Goal: Task Accomplishment & Management: Use online tool/utility

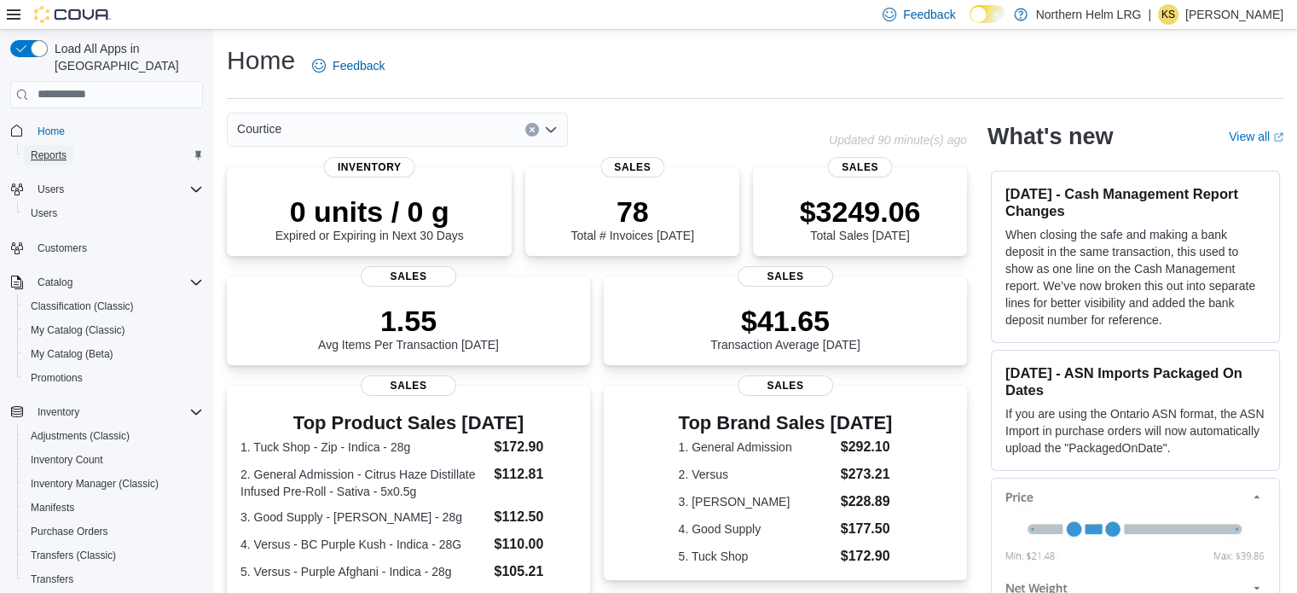
click at [38, 148] on span "Reports" at bounding box center [49, 155] width 36 height 20
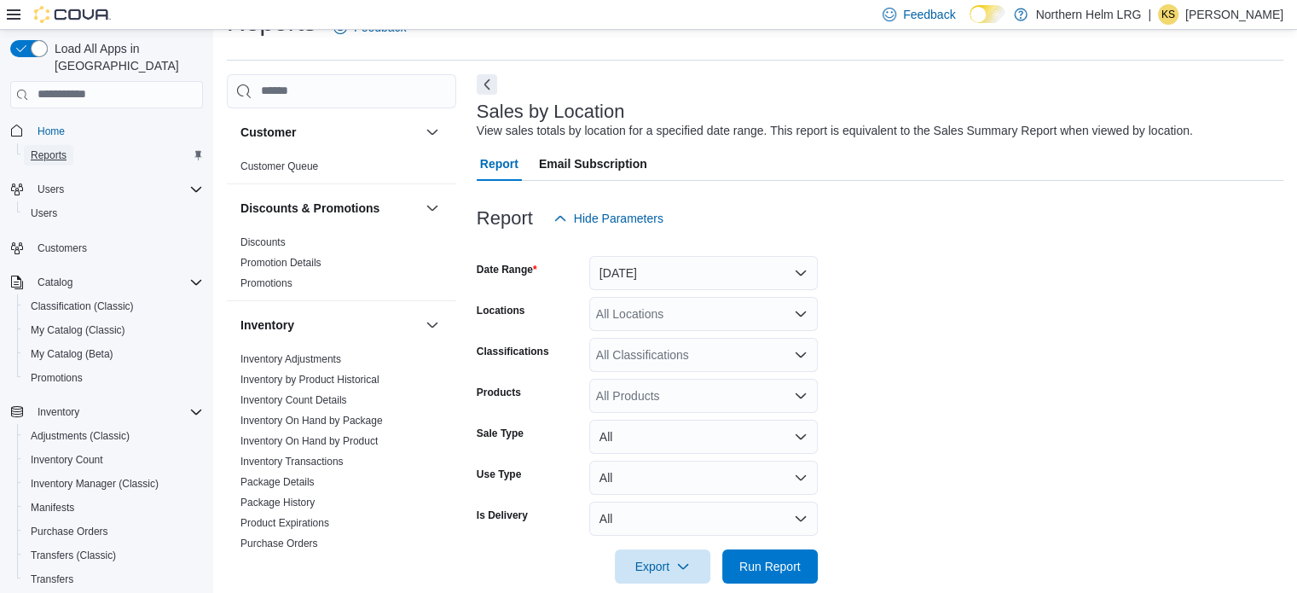
scroll to position [39, 0]
click at [744, 267] on button "[DATE]" at bounding box center [703, 272] width 229 height 34
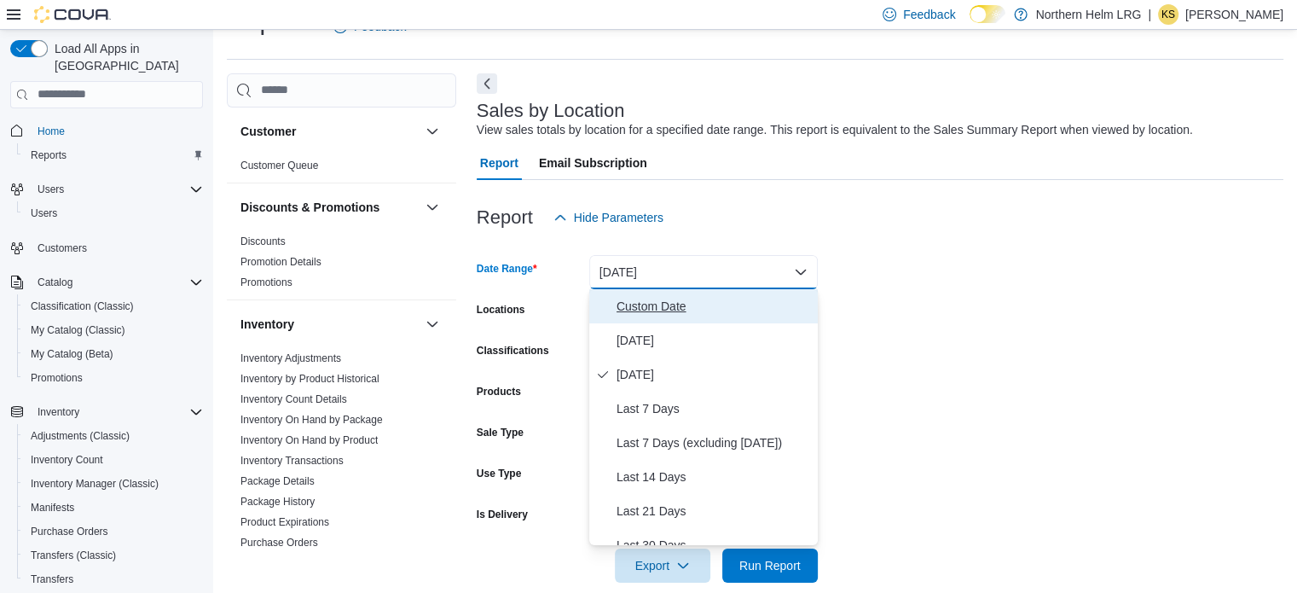
click at [679, 298] on span "Custom Date" at bounding box center [713, 306] width 194 height 20
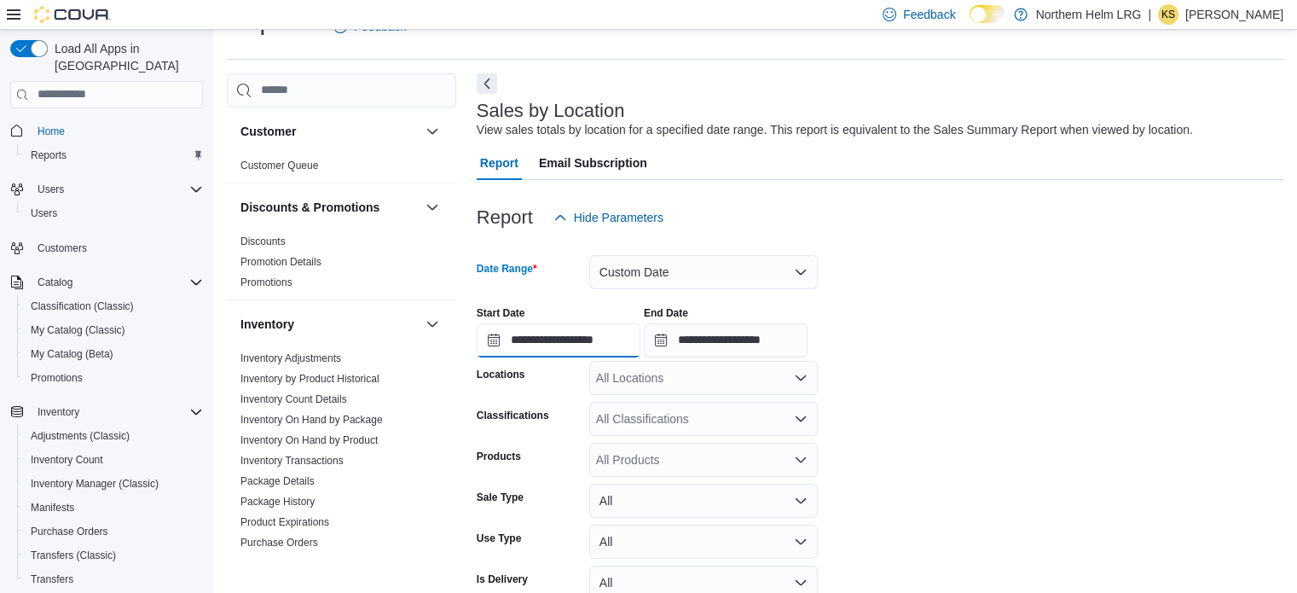
click at [622, 338] on input "**********" at bounding box center [559, 340] width 164 height 34
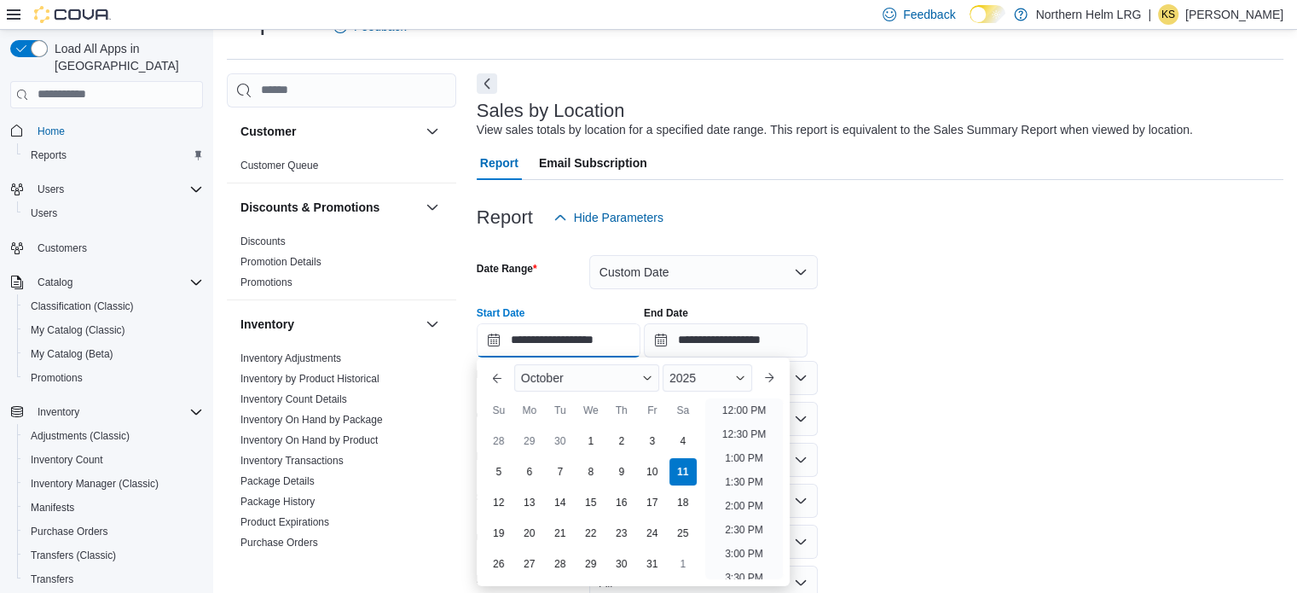
scroll to position [564, 0]
click at [749, 508] on li "2:00 PM" at bounding box center [744, 516] width 52 height 20
type input "**********"
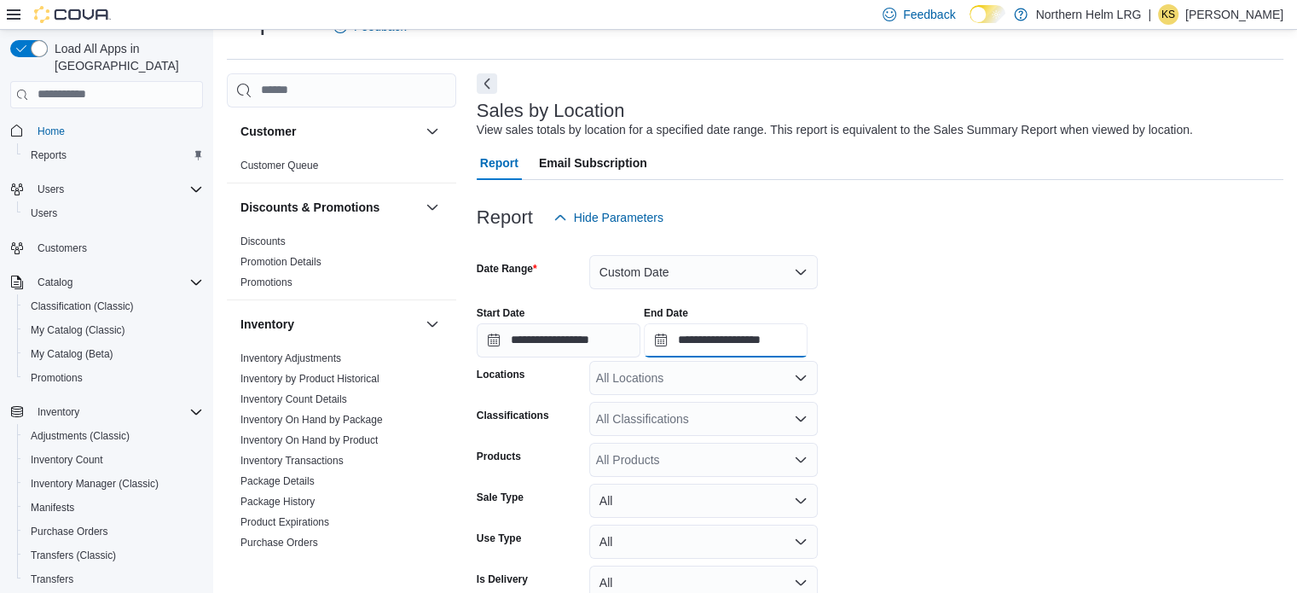
click at [806, 340] on input "**********" at bounding box center [726, 340] width 164 height 34
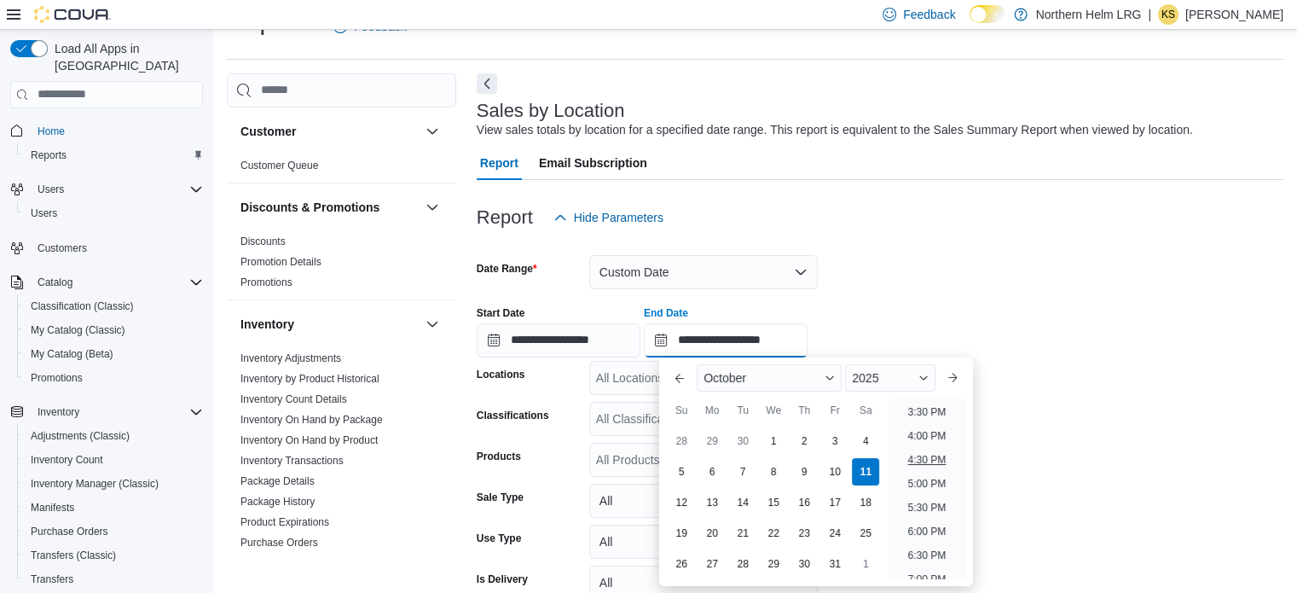
scroll to position [713, 0]
click at [924, 471] on li "4:00 PM" at bounding box center [927, 463] width 52 height 20
type input "**********"
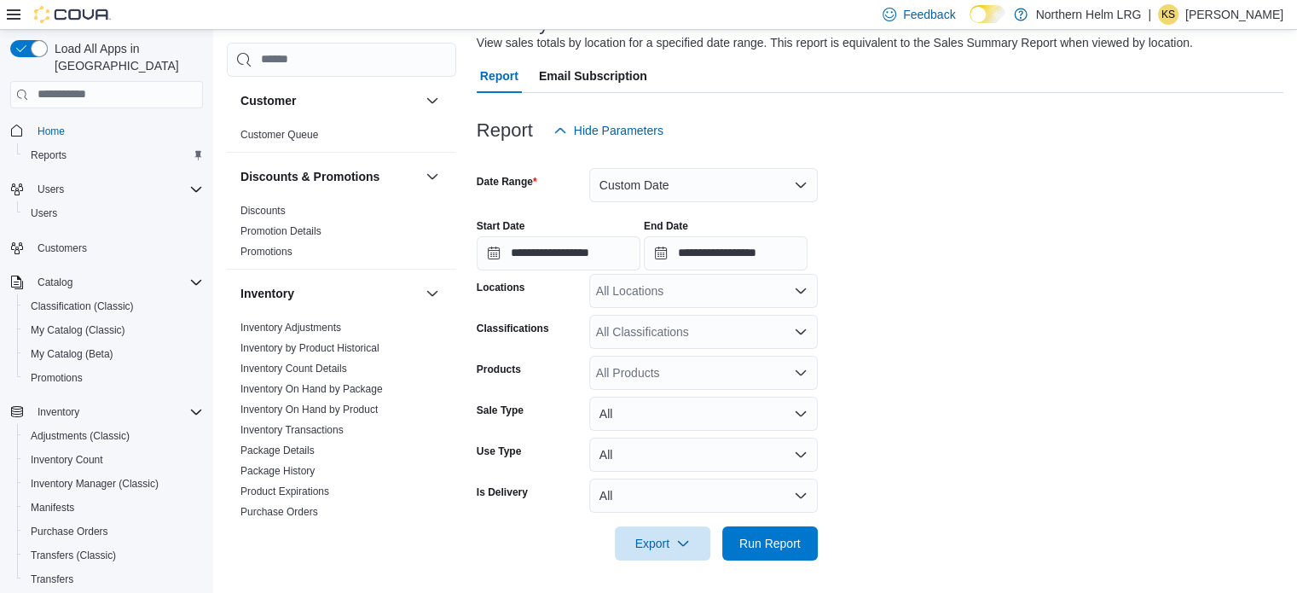
scroll to position [127, 0]
click at [773, 548] on span "Run Report" at bounding box center [769, 541] width 61 height 17
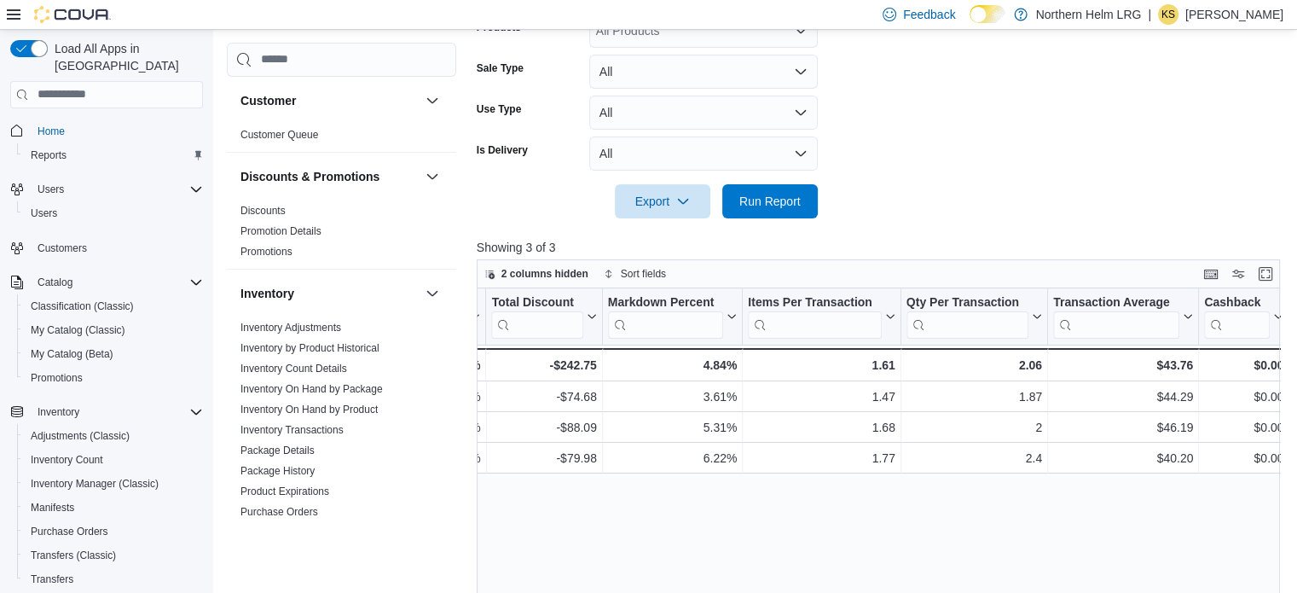
scroll to position [212, 0]
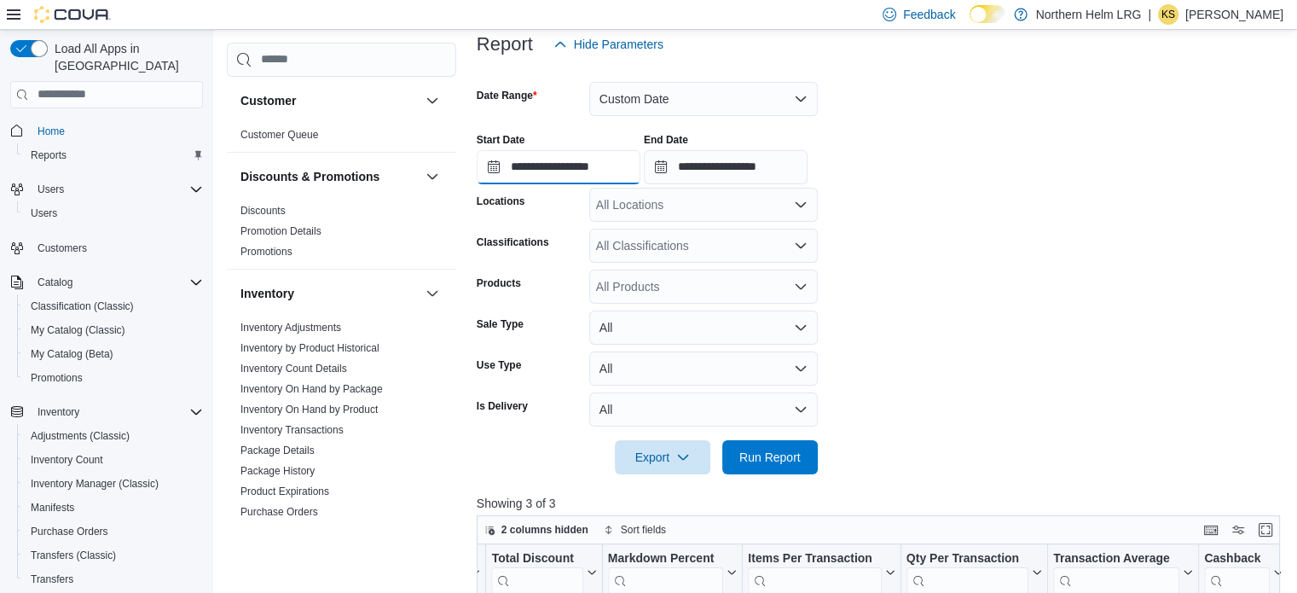
click at [617, 162] on input "**********" at bounding box center [559, 167] width 164 height 34
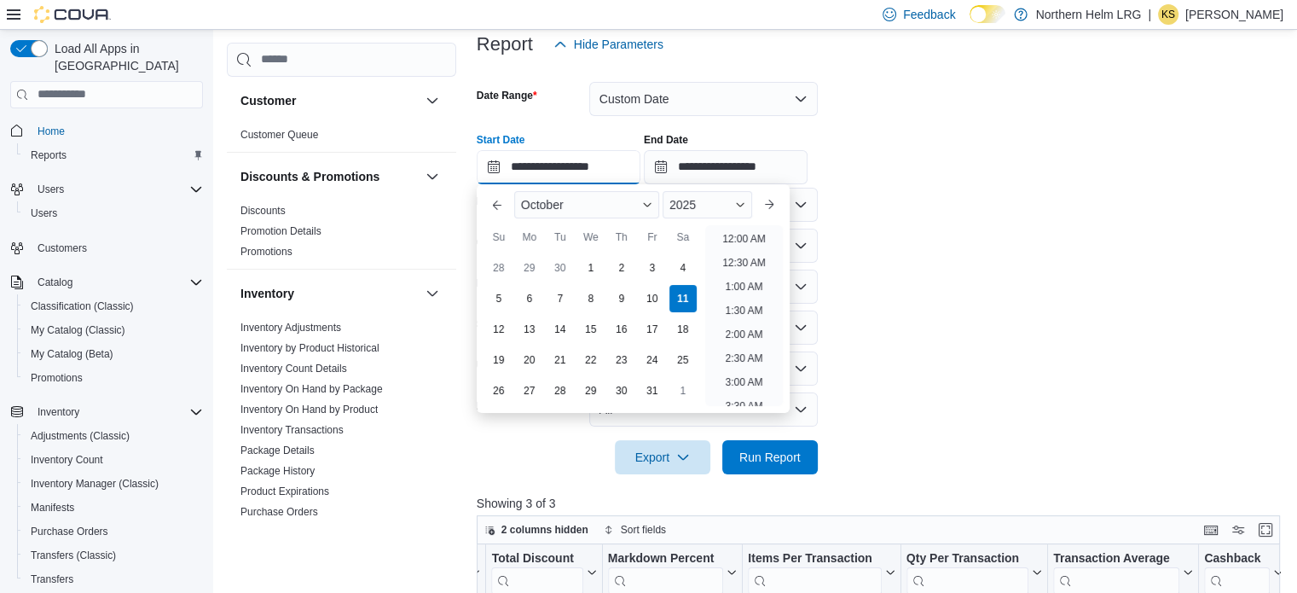
scroll to position [721, 0]
click at [756, 279] on li "4:00 PM" at bounding box center [744, 281] width 52 height 20
type input "**********"
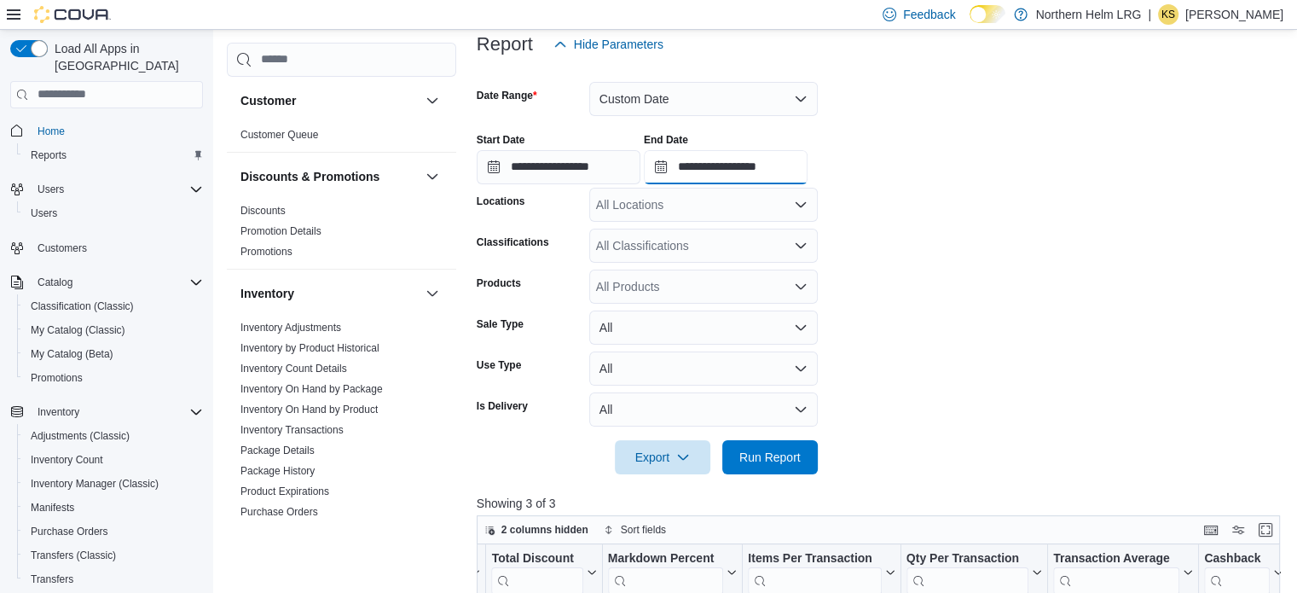
click at [801, 165] on input "**********" at bounding box center [726, 167] width 164 height 34
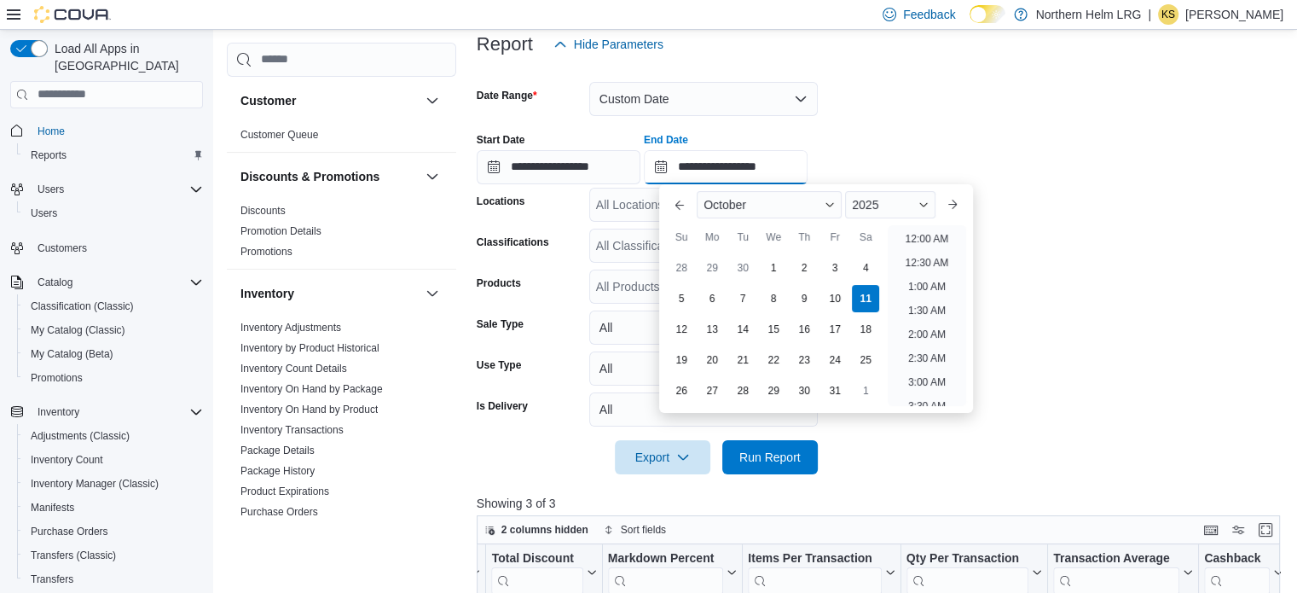
scroll to position [817, 0]
click at [914, 276] on li "6:00 PM" at bounding box center [927, 281] width 52 height 20
type input "**********"
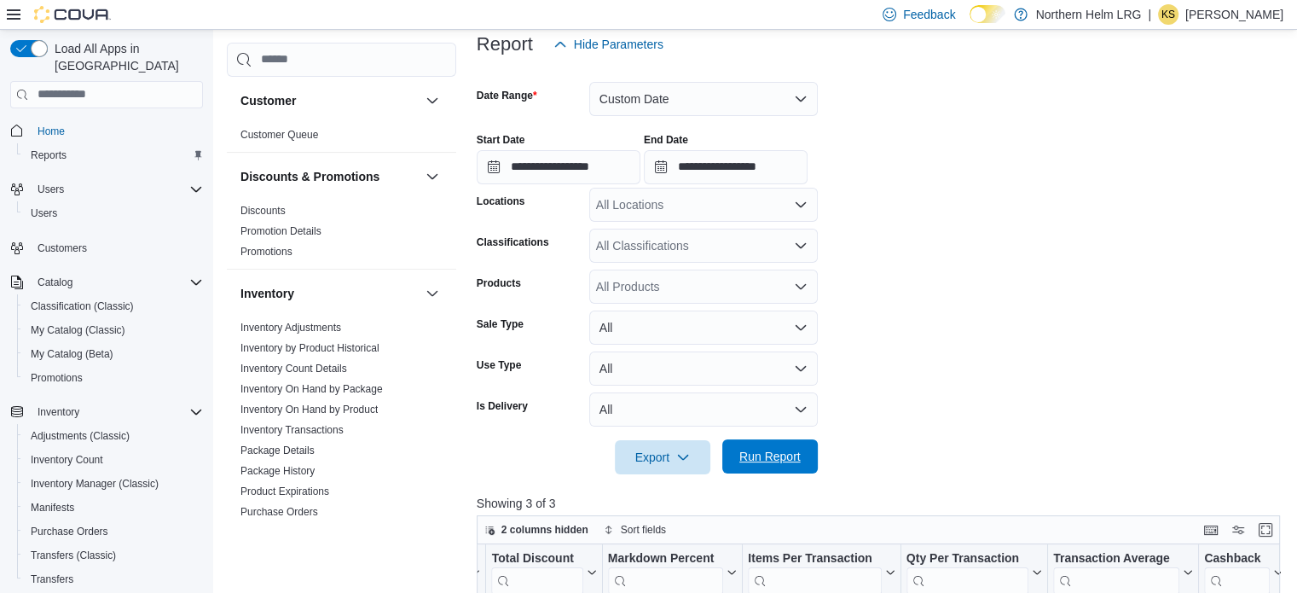
click at [812, 444] on button "Run Report" at bounding box center [769, 456] width 95 height 34
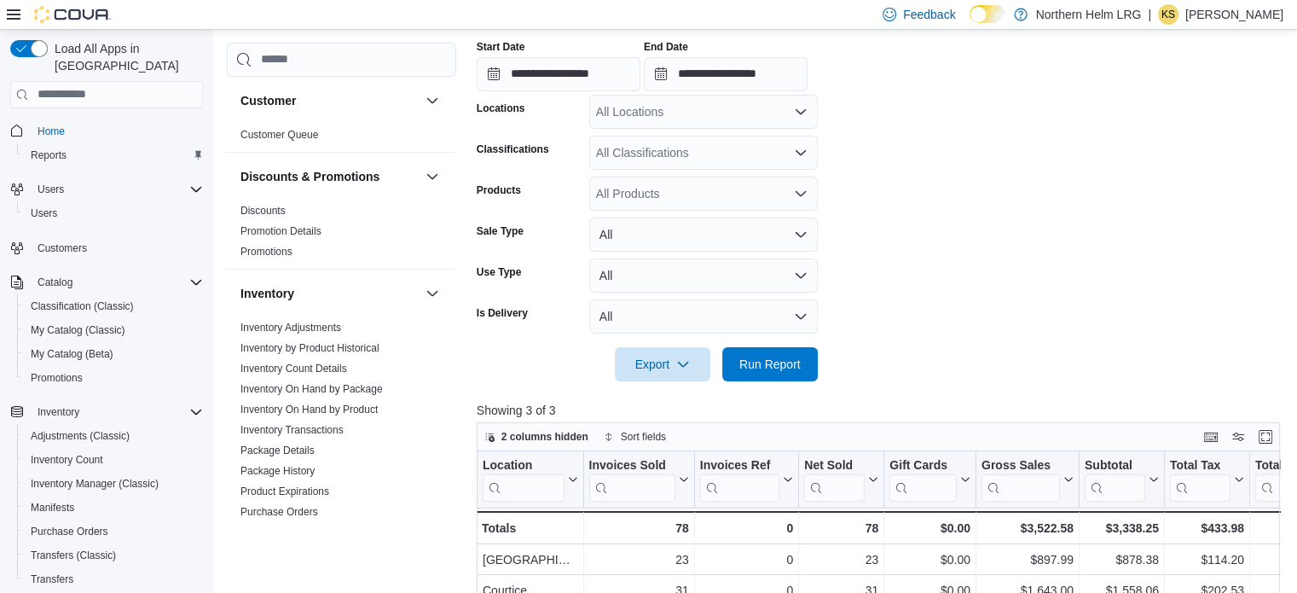
scroll to position [298, 0]
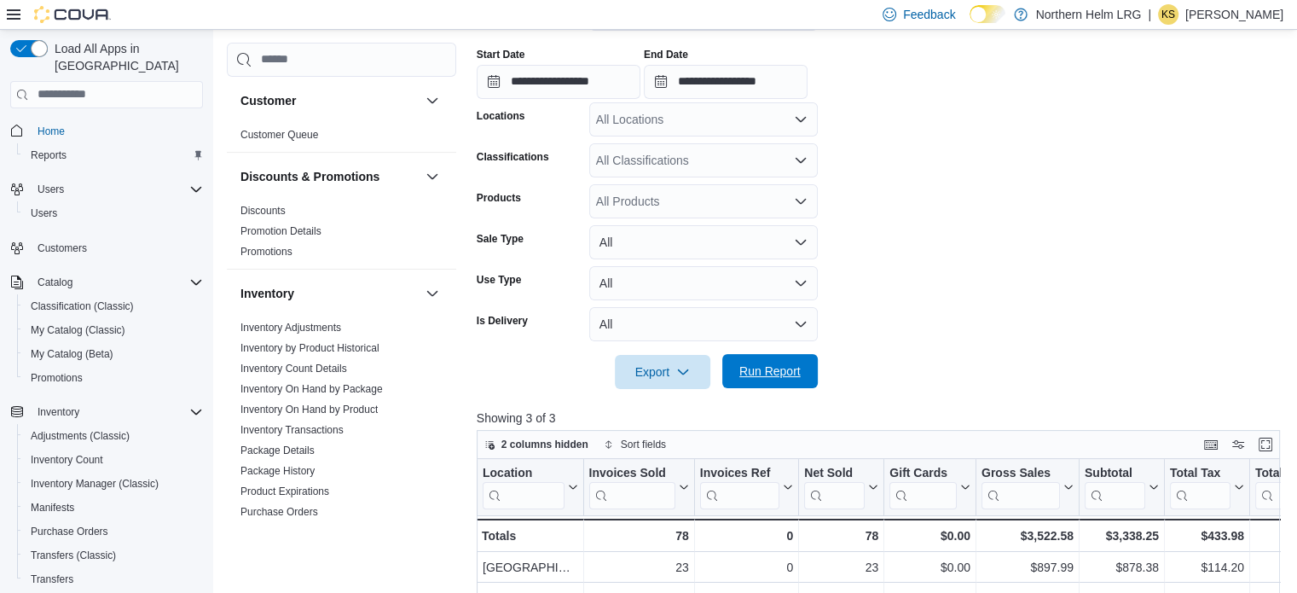
click at [806, 361] on span "Run Report" at bounding box center [769, 371] width 75 height 34
click at [790, 371] on span "Run Report" at bounding box center [769, 370] width 61 height 17
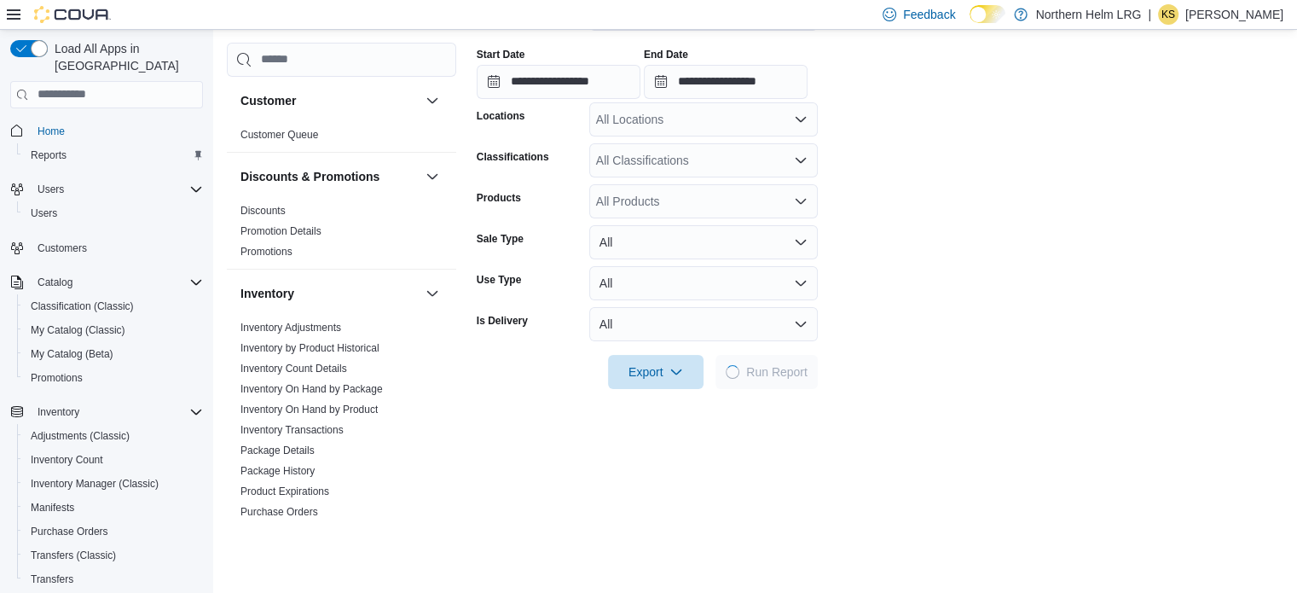
scroll to position [553, 0]
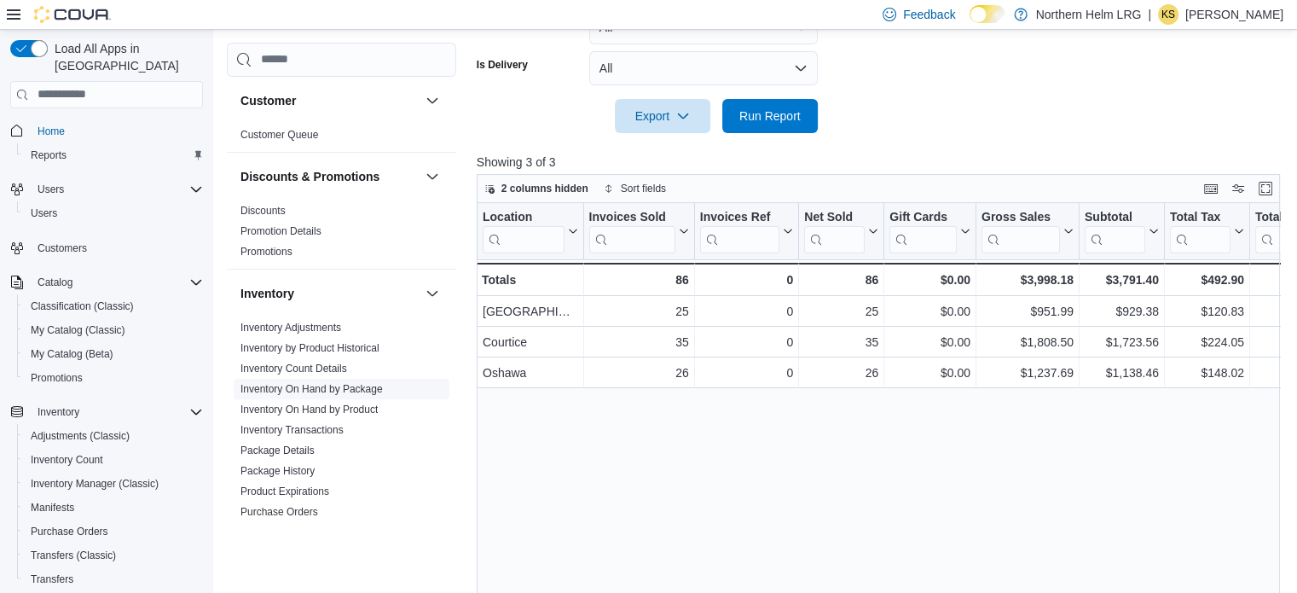
click at [355, 394] on link "Inventory On Hand by Package" at bounding box center [311, 389] width 142 height 12
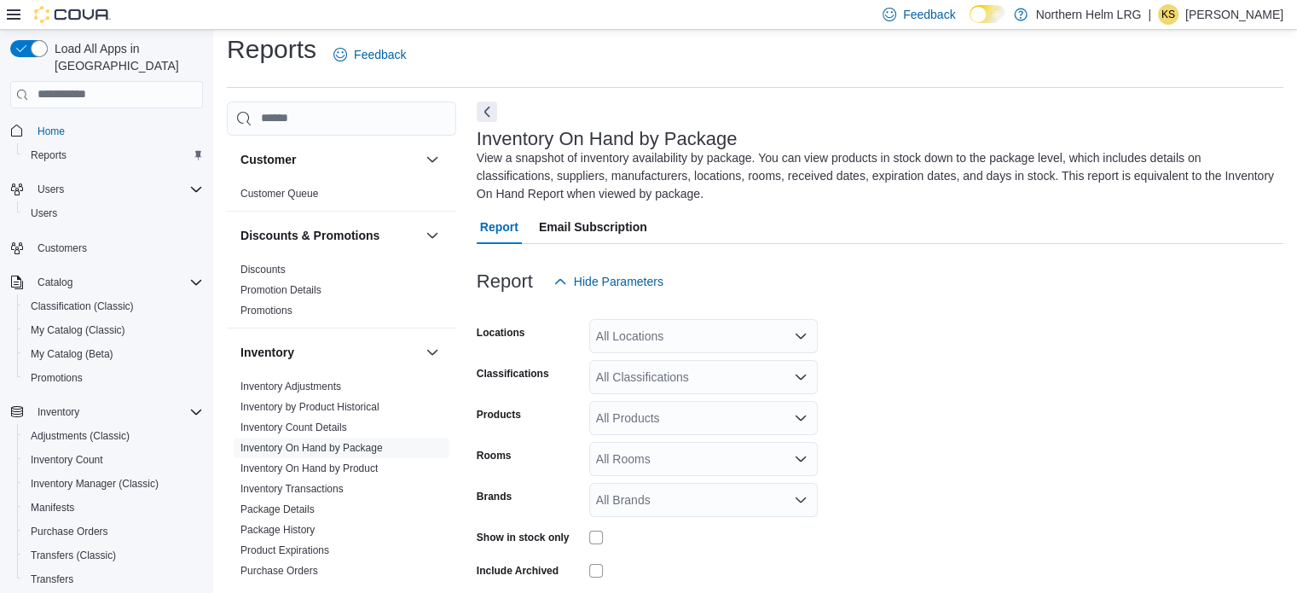
scroll to position [75, 0]
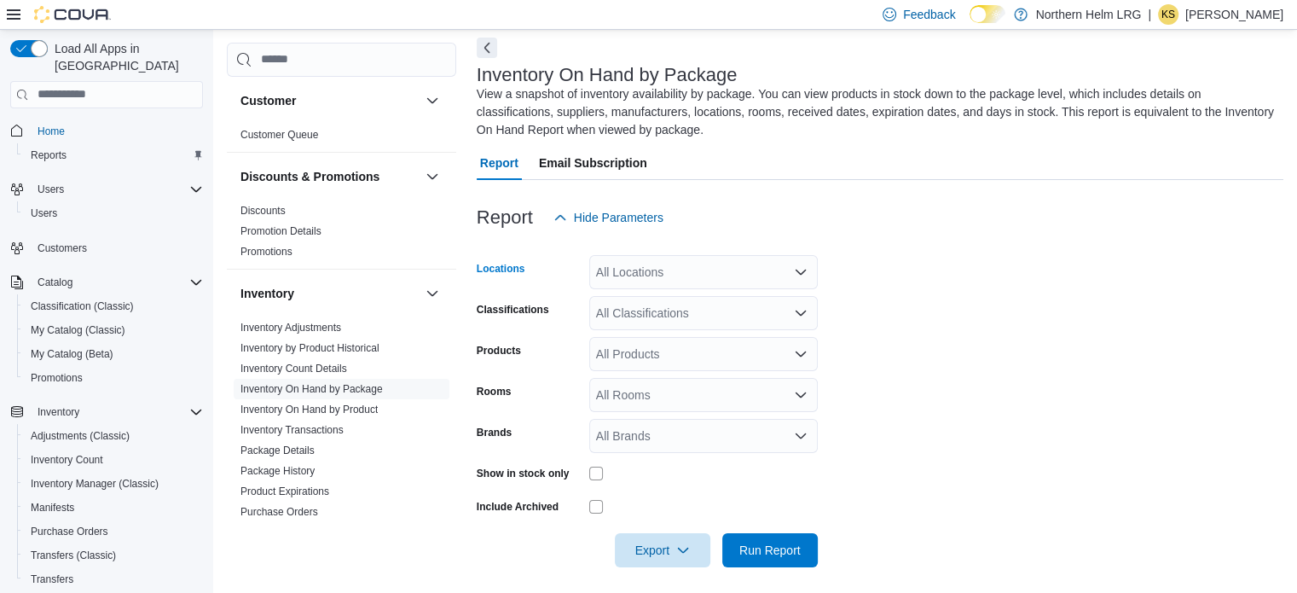
click at [689, 269] on div "All Locations" at bounding box center [703, 272] width 229 height 34
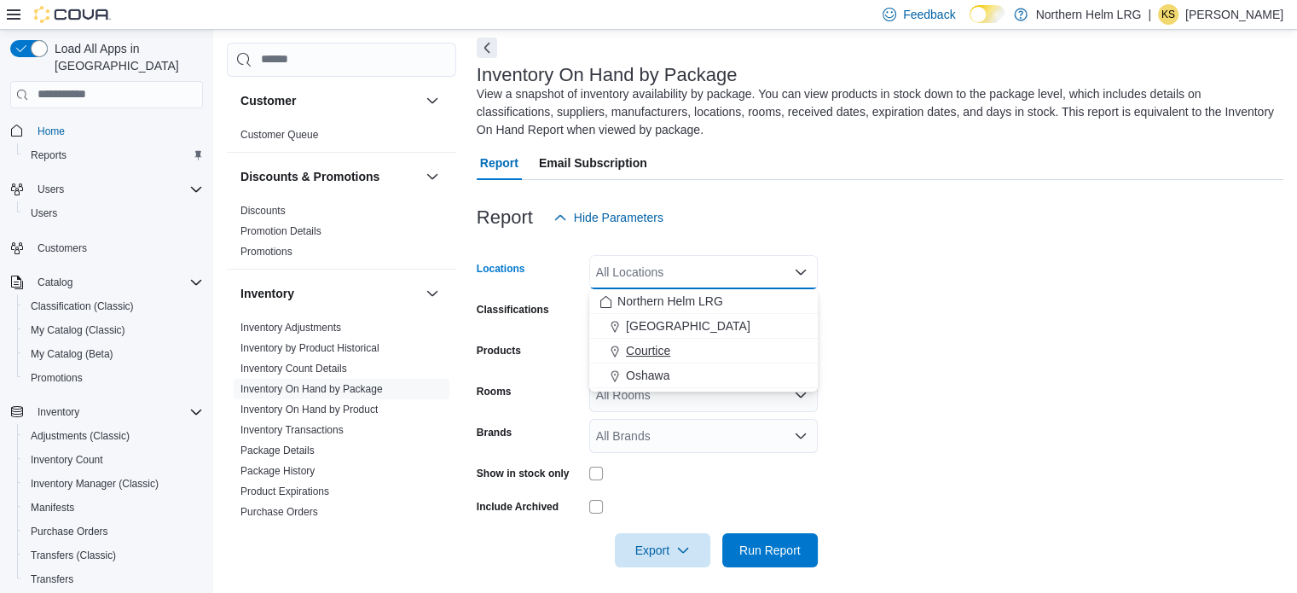
click at [677, 351] on div "Courtice" at bounding box center [703, 350] width 208 height 17
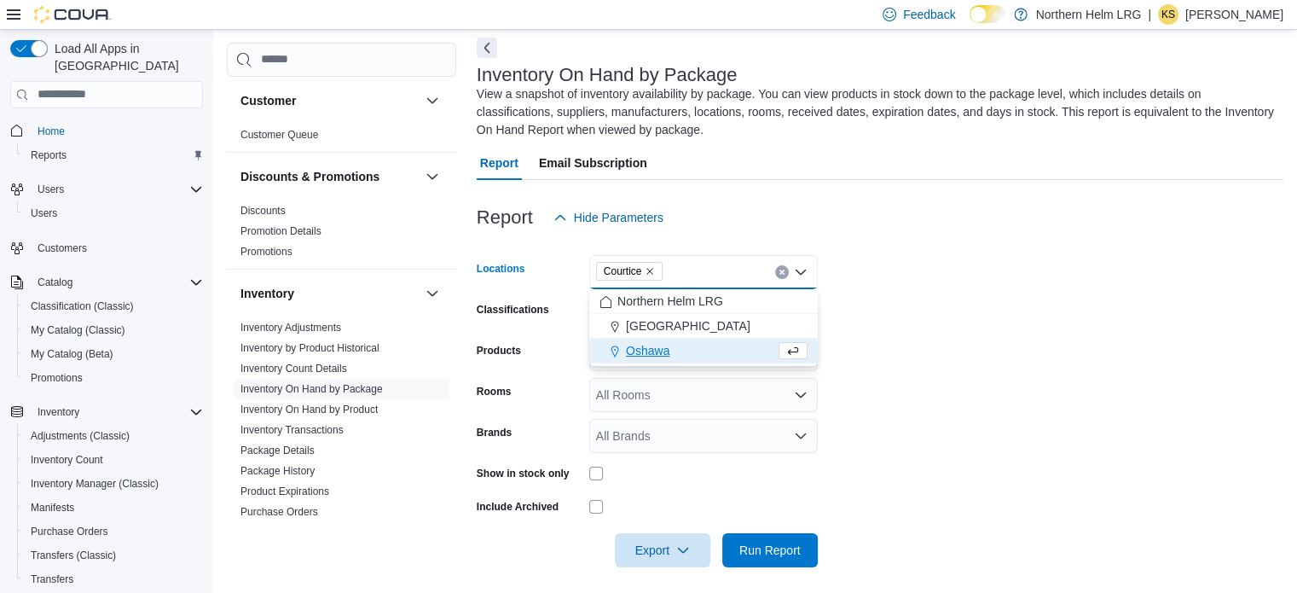
click at [853, 313] on form "Locations [GEOGRAPHIC_DATA] Combo box. Selected. [GEOGRAPHIC_DATA]. Press Backs…" at bounding box center [880, 400] width 807 height 333
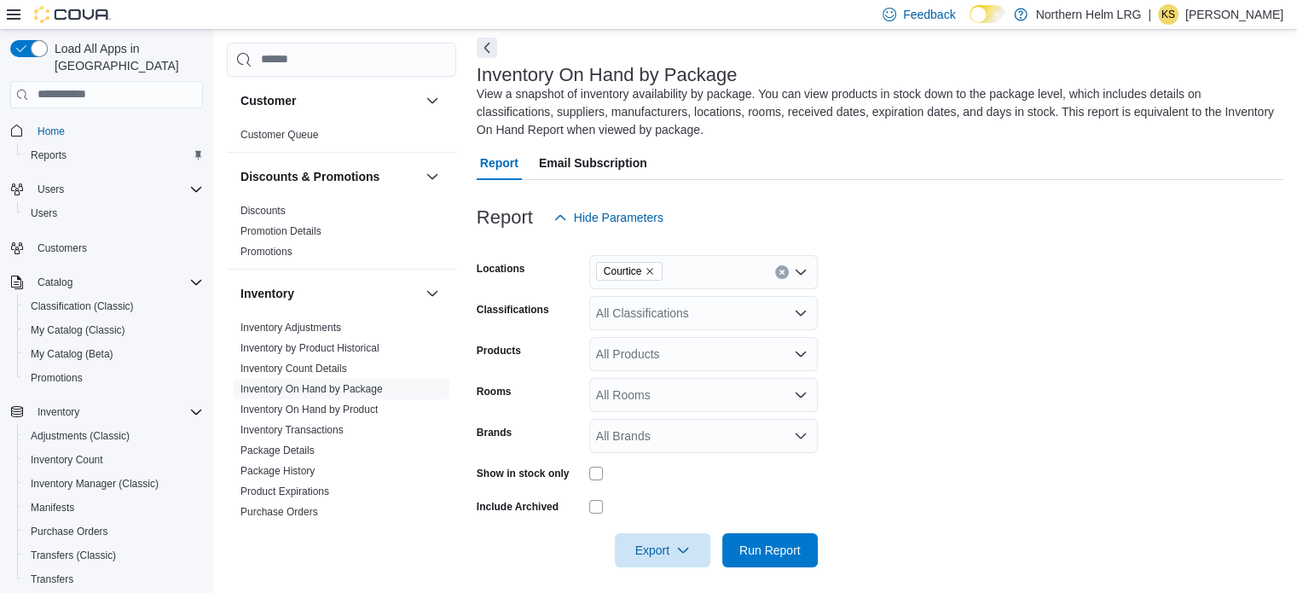
click at [663, 303] on div "All Classifications" at bounding box center [703, 313] width 229 height 34
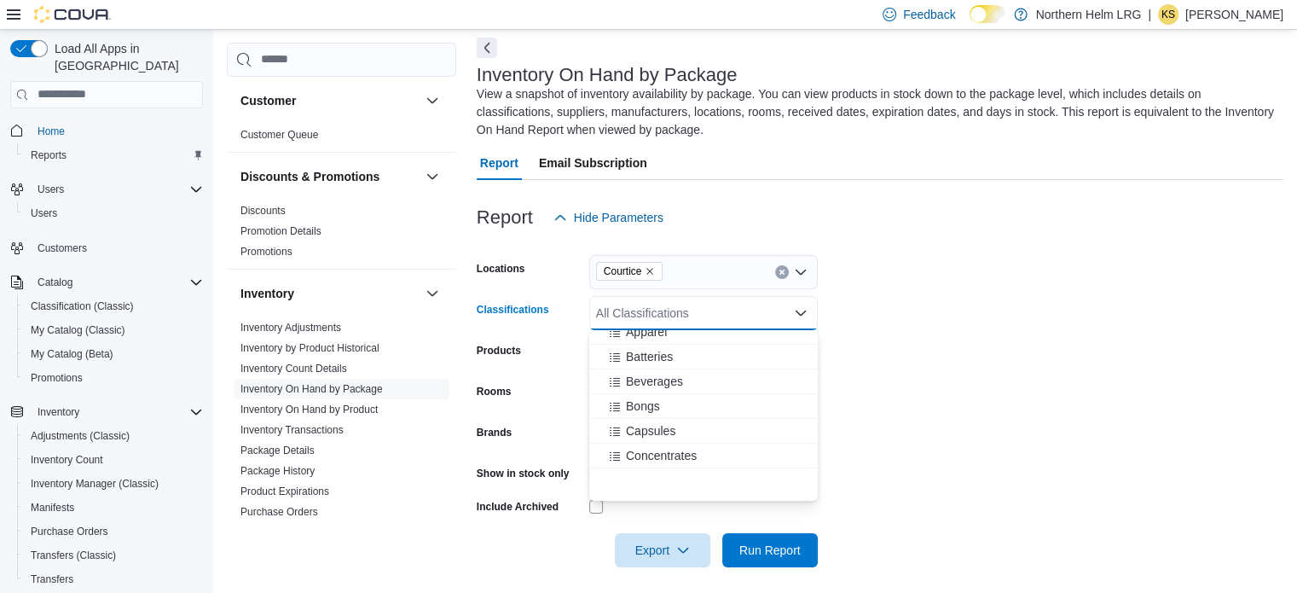
scroll to position [171, 0]
click at [727, 438] on div "Flower" at bounding box center [703, 443] width 208 height 17
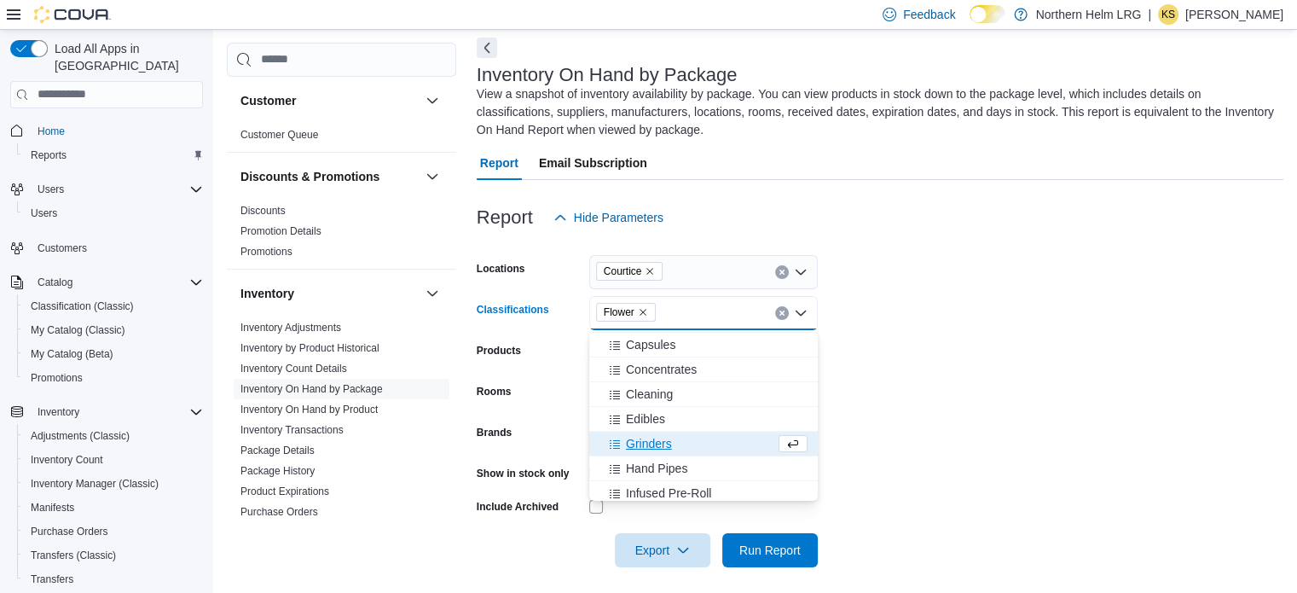
click at [940, 427] on form "Locations Courtice Classifications Flower Combo box. Selected. Flower. Press Ba…" at bounding box center [880, 400] width 807 height 333
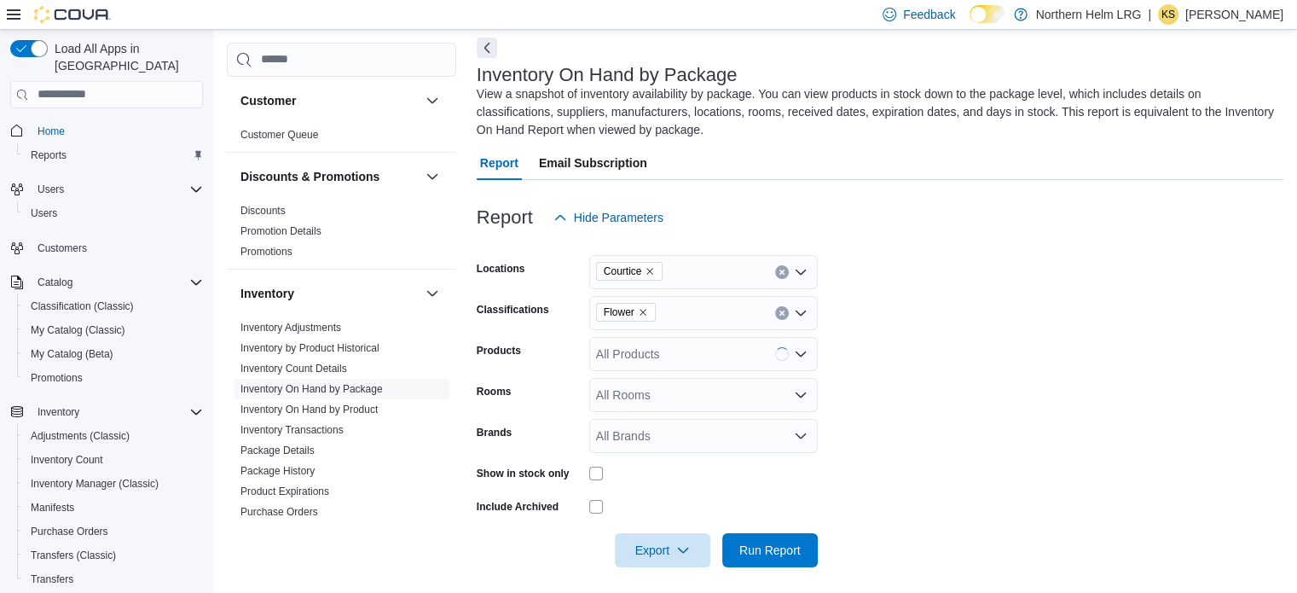
click at [735, 358] on div "All Products" at bounding box center [703, 354] width 229 height 34
click at [938, 380] on form "Locations Courtice Classifications Flower Products All Products Rooms All Rooms…" at bounding box center [880, 400] width 807 height 333
click at [750, 383] on div "All Rooms" at bounding box center [703, 395] width 229 height 34
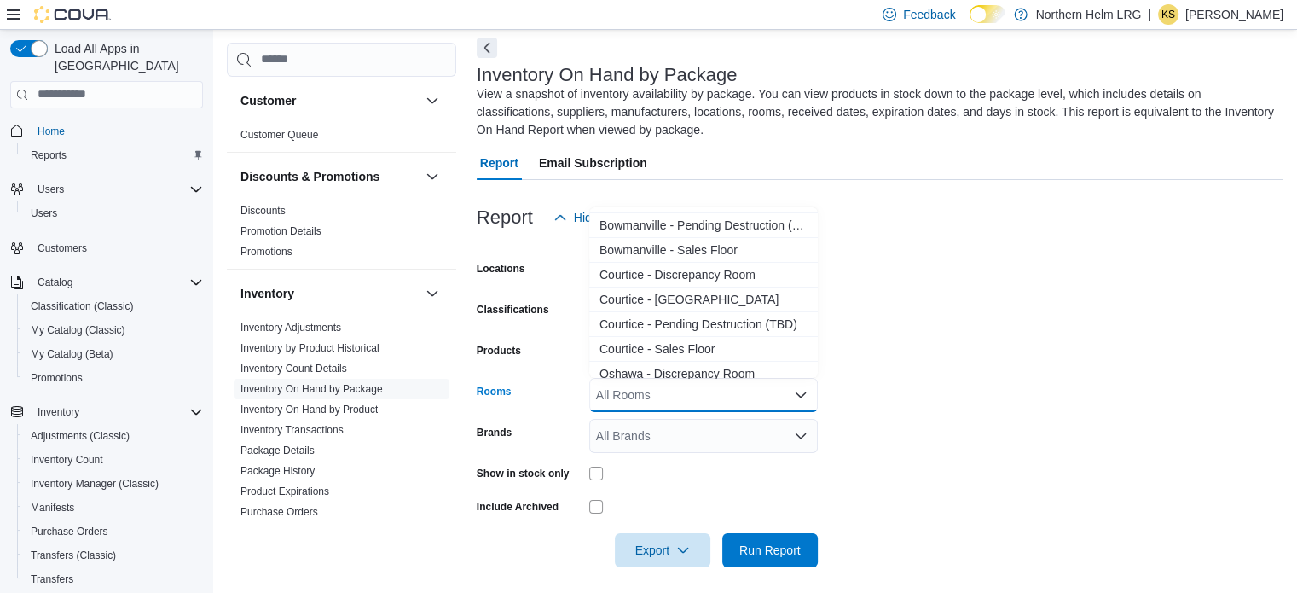
scroll to position [85, 0]
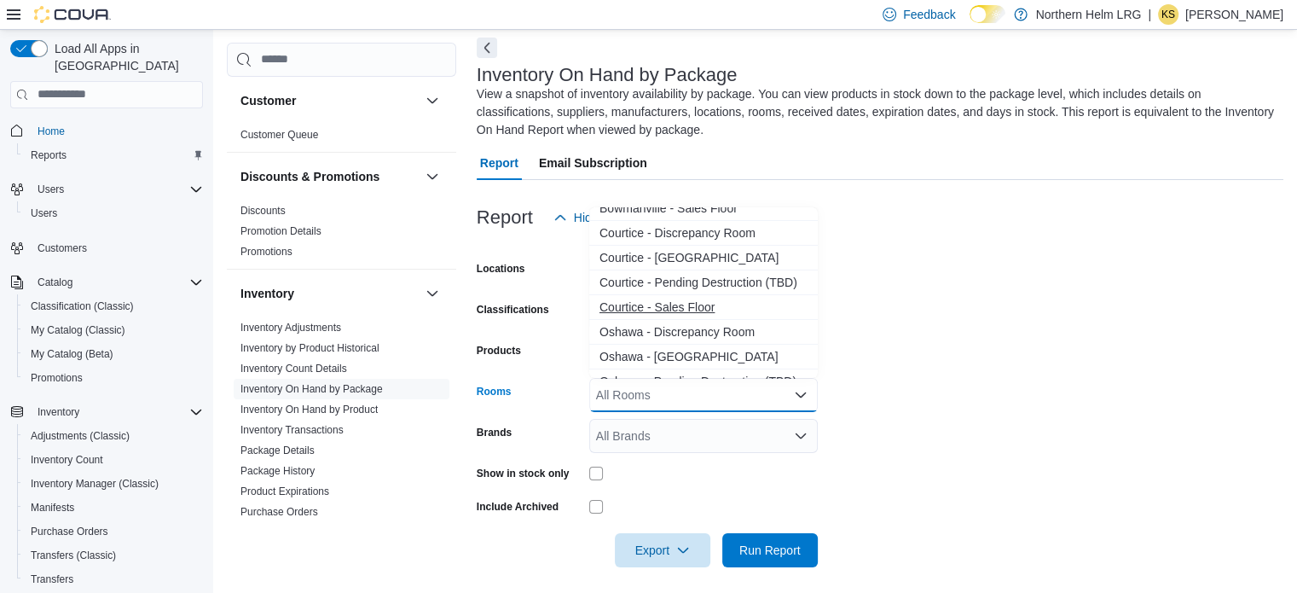
click at [749, 300] on span "Courtice - Sales Floor" at bounding box center [703, 306] width 208 height 17
click at [911, 304] on form "Locations Courtice Classifications Flower Products All Products Rooms Courtice …" at bounding box center [880, 400] width 807 height 333
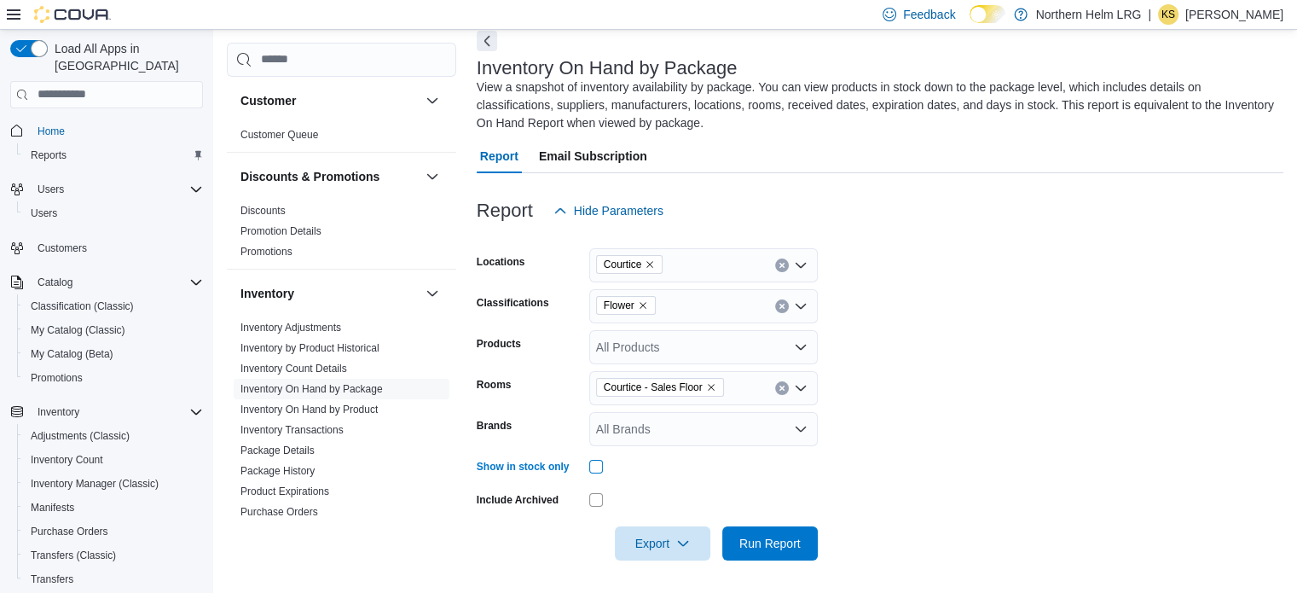
scroll to position [83, 0]
click at [678, 541] on icon "button" at bounding box center [683, 542] width 14 height 14
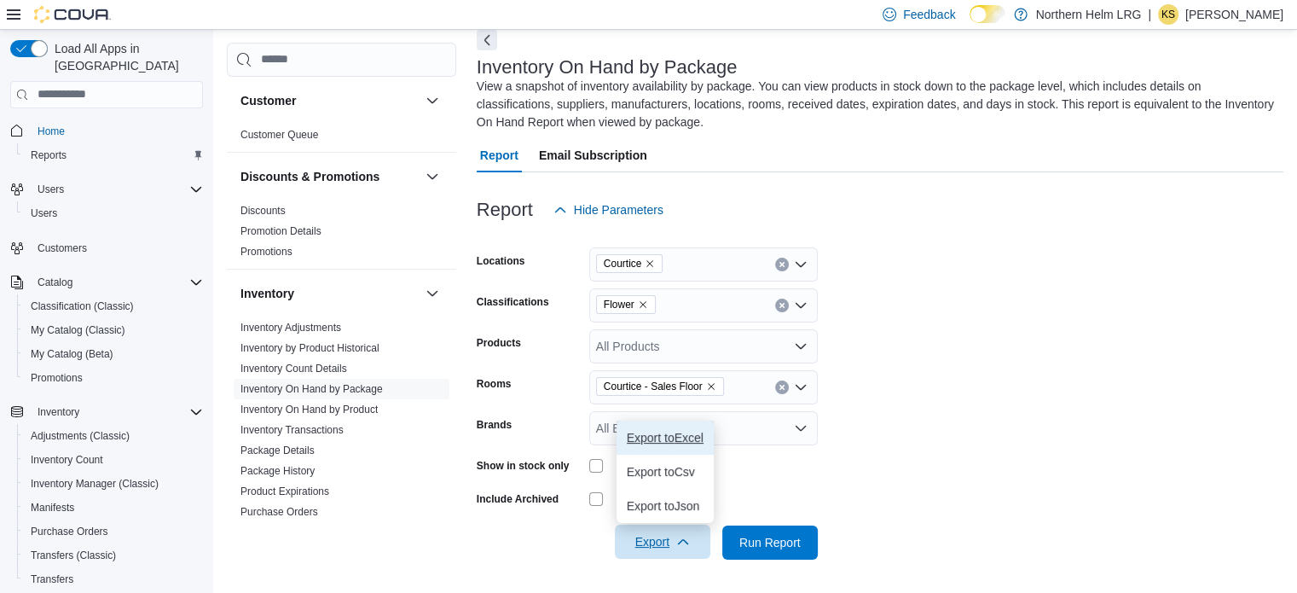
click at [691, 443] on span "Export to Excel" at bounding box center [665, 438] width 77 height 14
